Goal: Check status: Check status

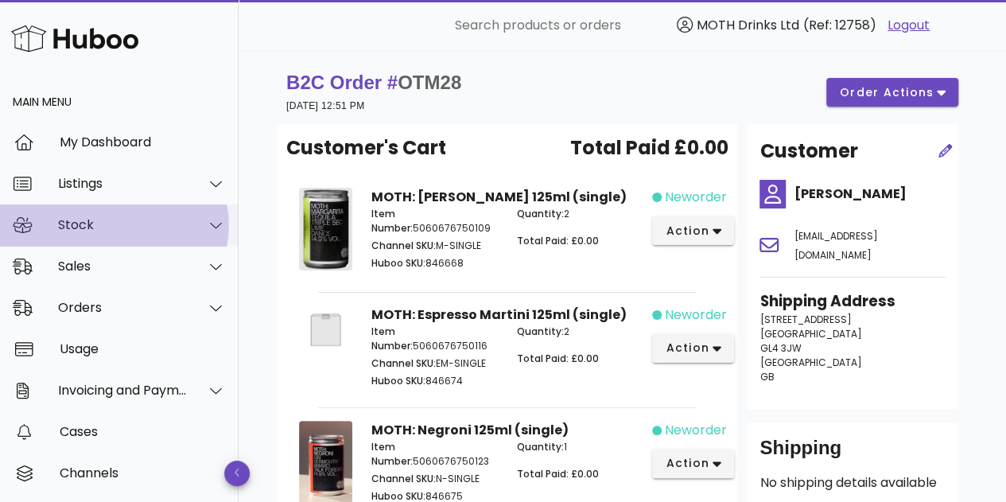
click at [97, 223] on div "Stock" at bounding box center [123, 224] width 130 height 15
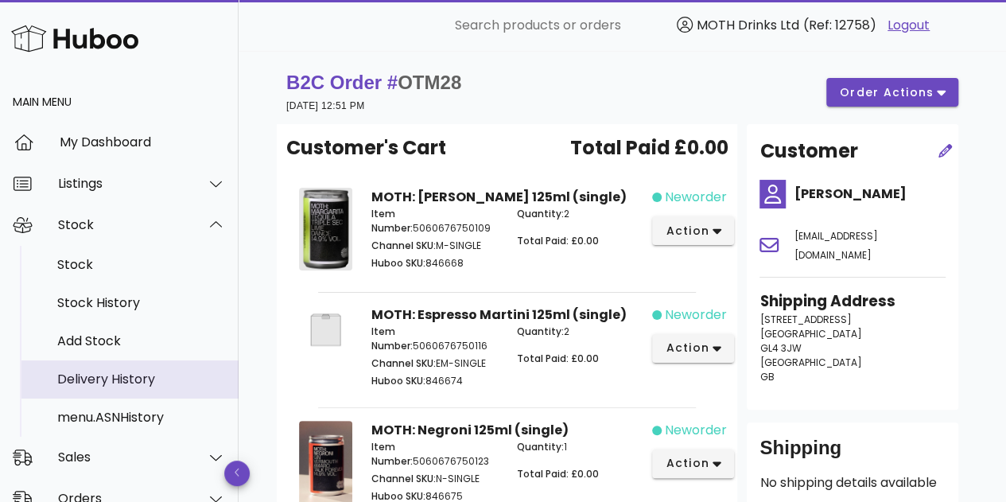
click at [98, 384] on div "Delivery History" at bounding box center [141, 378] width 169 height 15
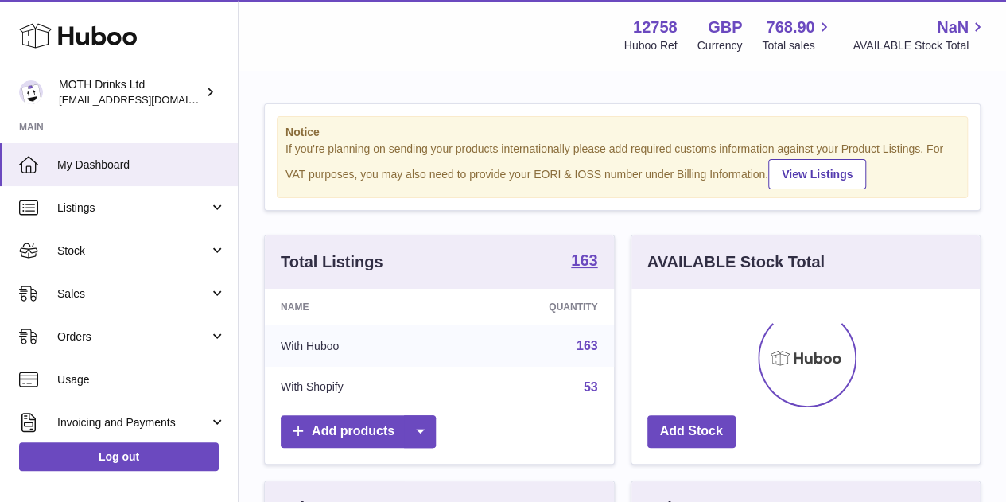
scroll to position [248, 348]
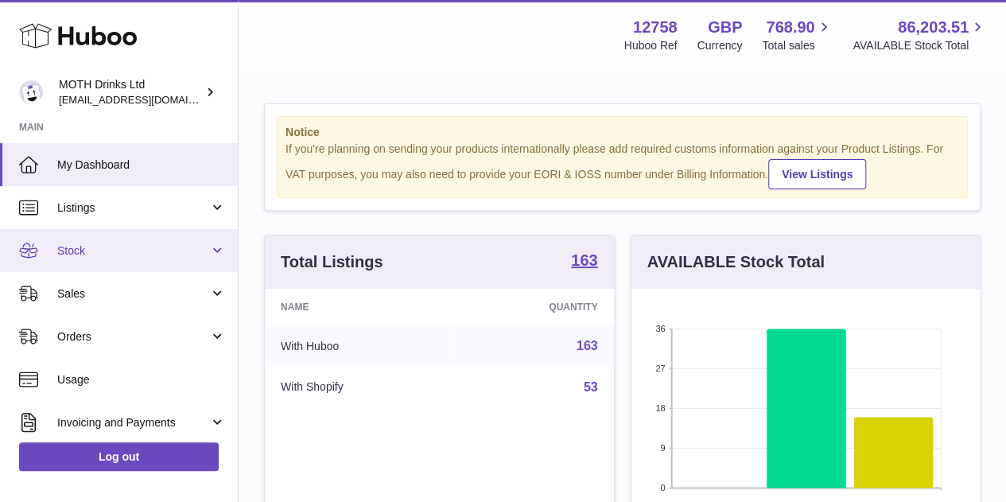
click at [114, 230] on link "Stock" at bounding box center [119, 250] width 238 height 43
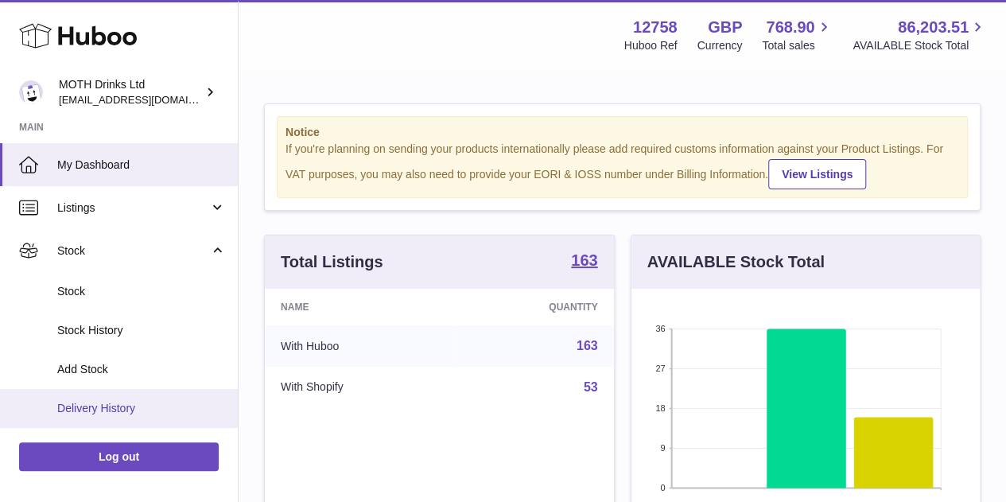
click at [95, 410] on span "Delivery History" at bounding box center [141, 408] width 169 height 15
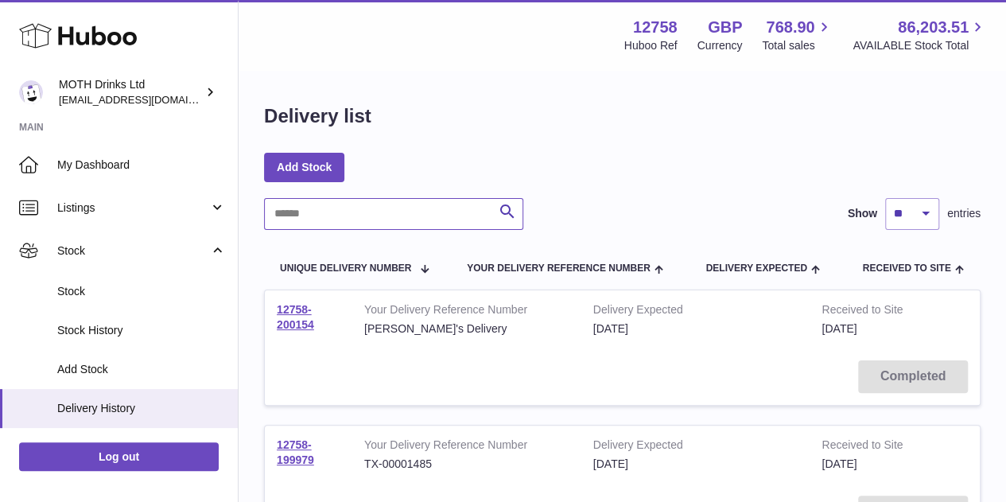
click at [355, 219] on input "text" at bounding box center [393, 214] width 259 height 32
type input "*****"
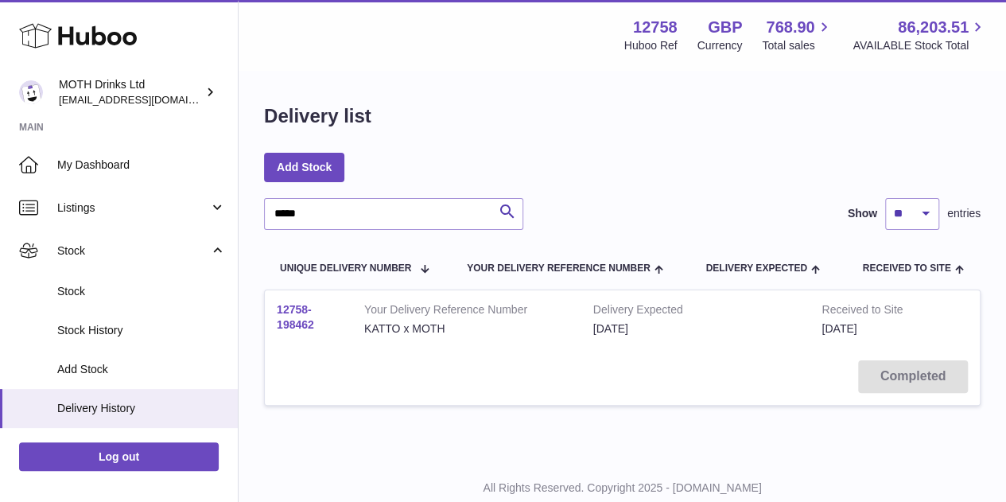
click at [288, 327] on link "12758-198462" at bounding box center [295, 317] width 37 height 28
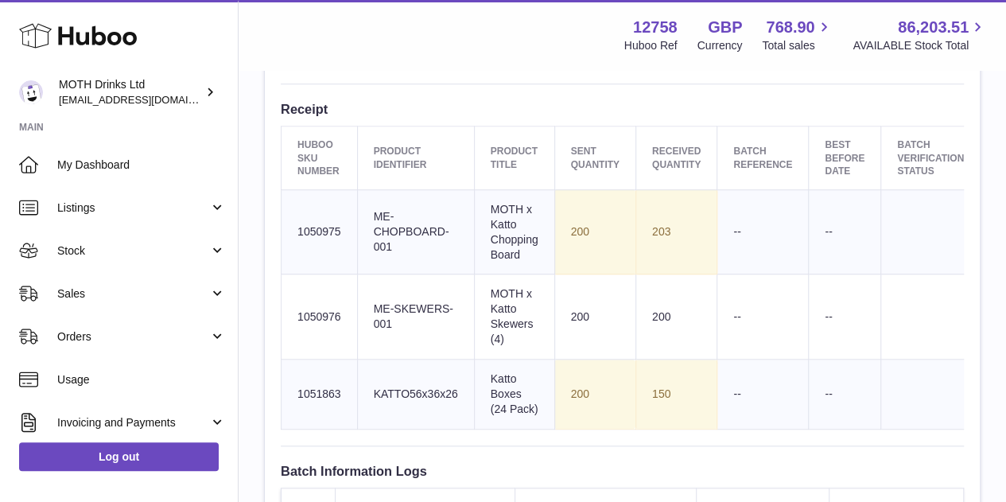
scroll to position [573, 0]
